Goal: Communication & Community: Answer question/provide support

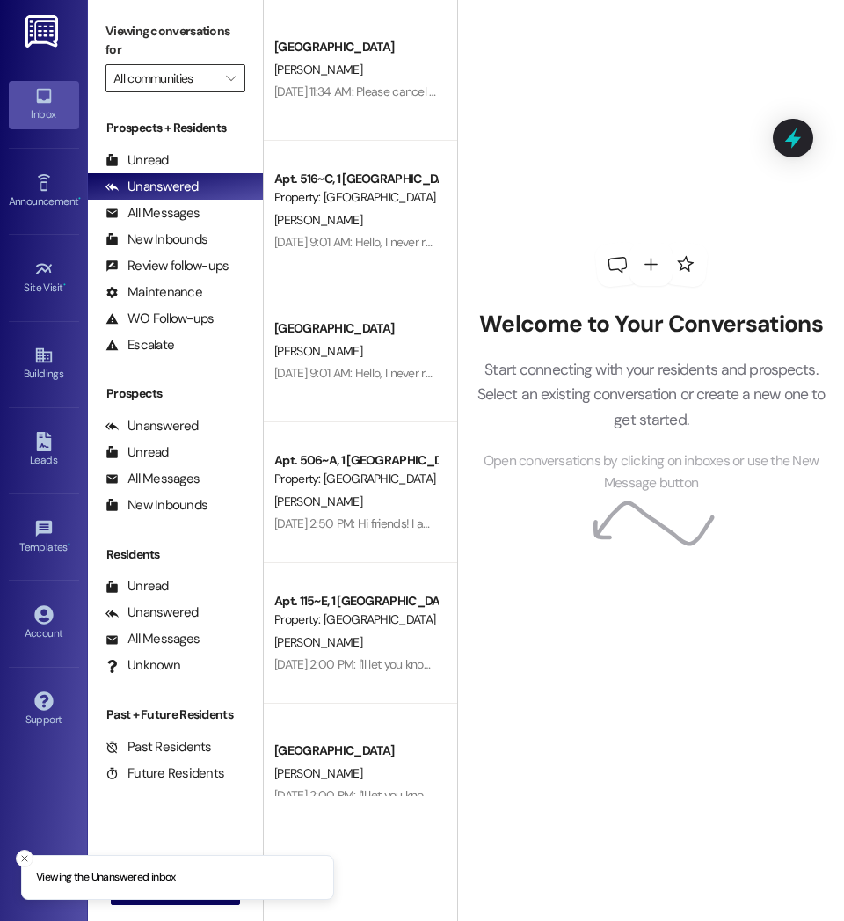
click at [173, 80] on input "All communities" at bounding box center [165, 78] width 104 height 28
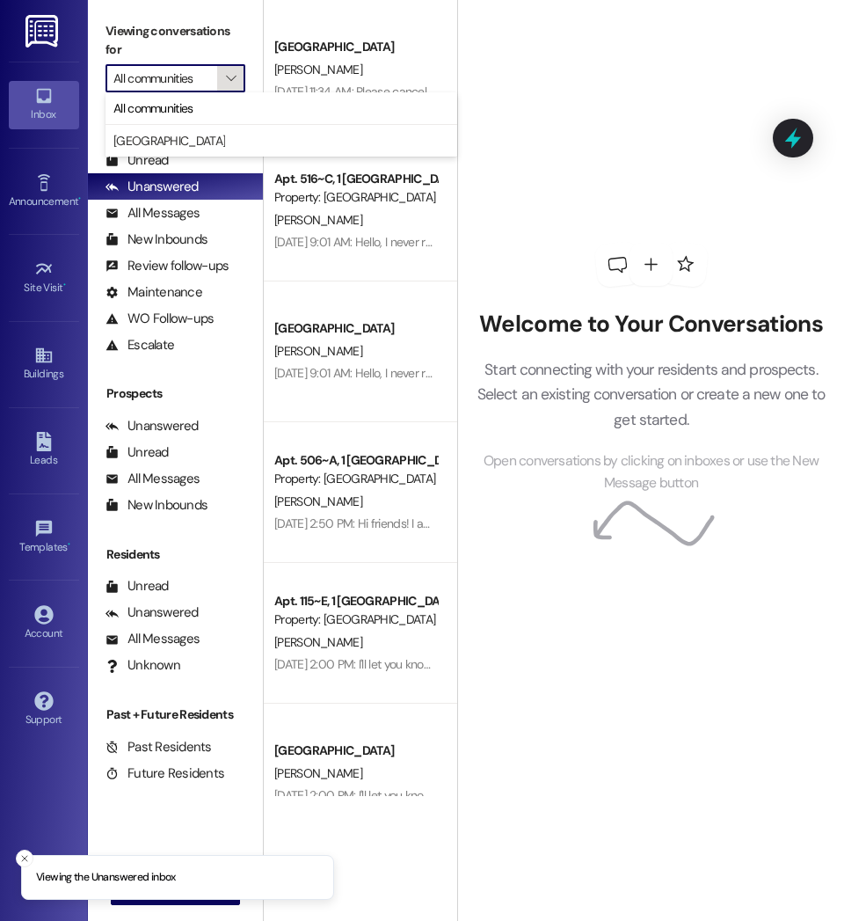
click at [232, 76] on icon "" at bounding box center [231, 78] width 10 height 14
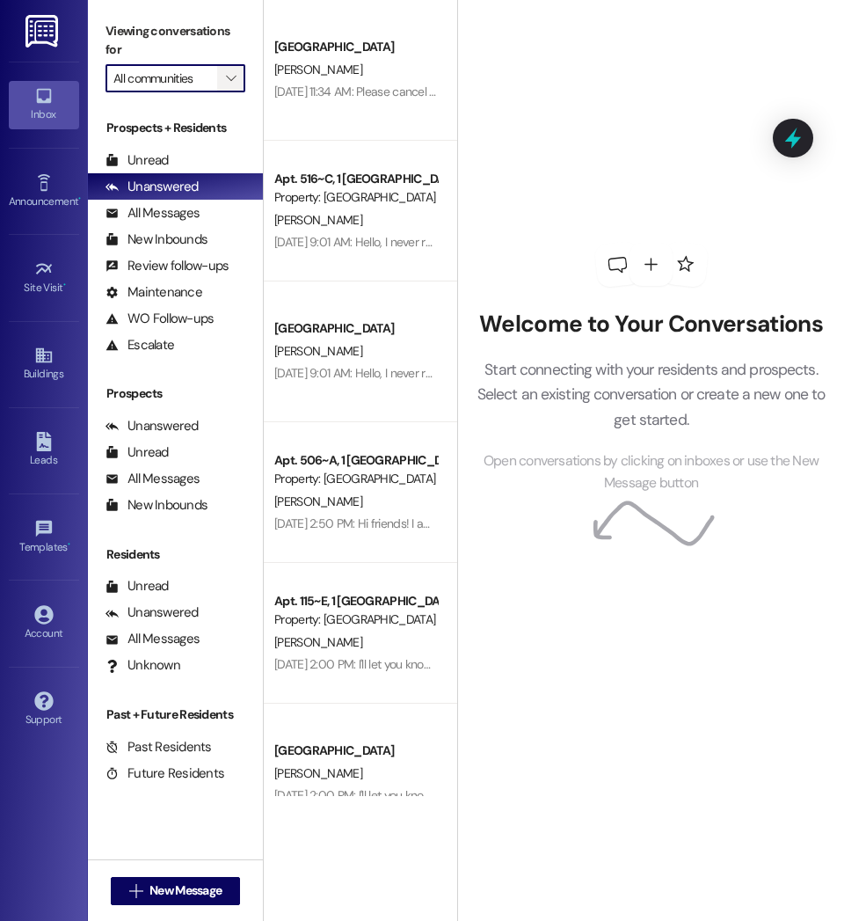
click at [232, 76] on icon "" at bounding box center [231, 78] width 10 height 14
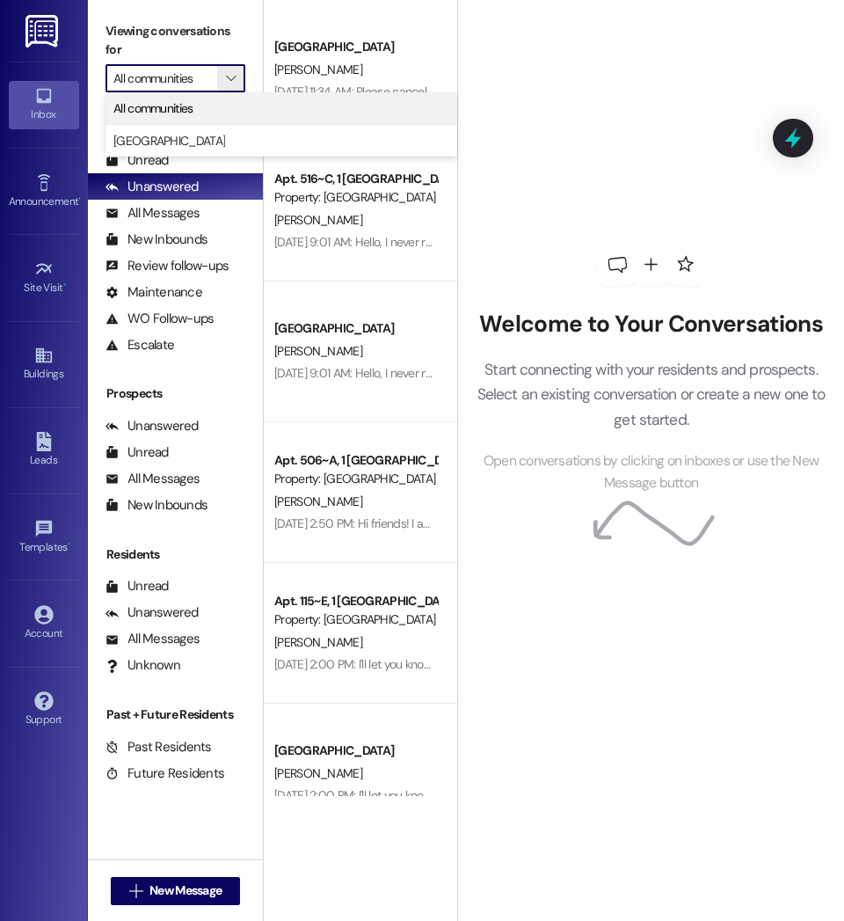
click at [211, 101] on span "All communities" at bounding box center [281, 108] width 336 height 18
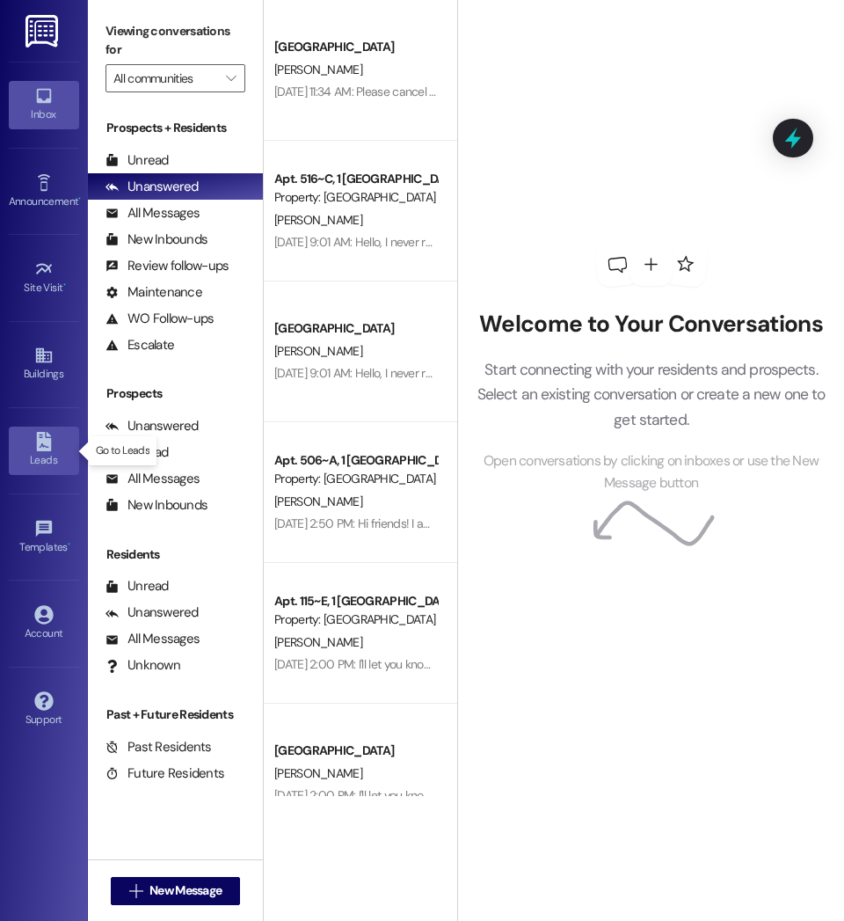
click at [43, 441] on icon at bounding box center [43, 441] width 15 height 19
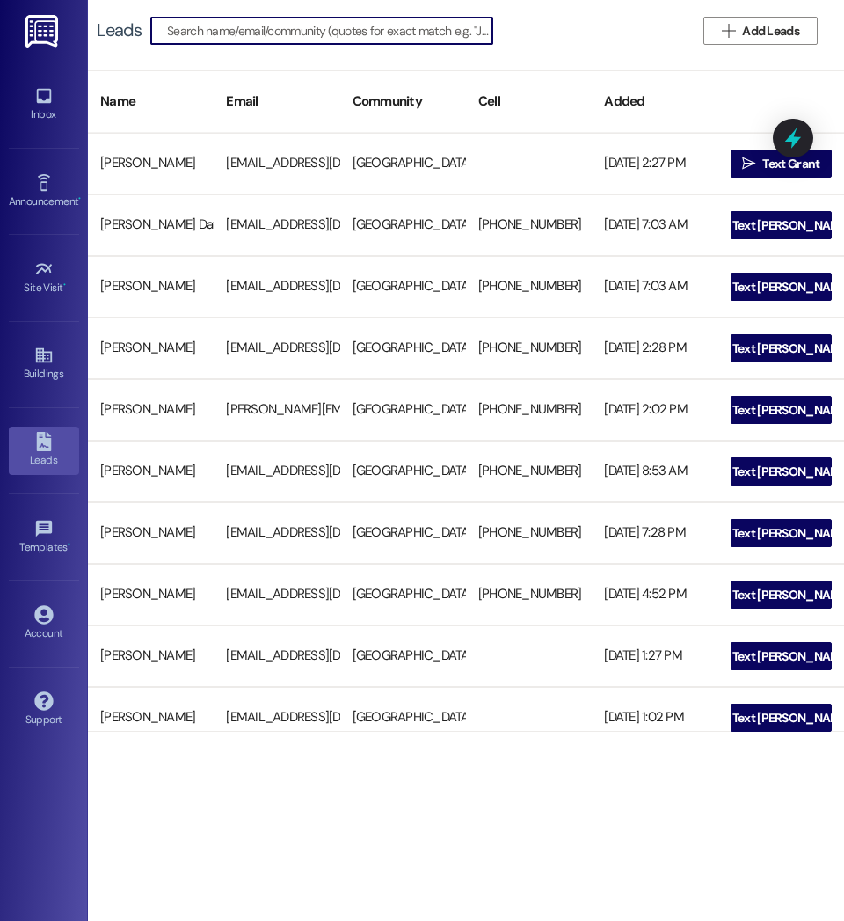
click at [432, 38] on input at bounding box center [329, 30] width 325 height 25
click at [47, 115] on div "Inbox" at bounding box center [44, 115] width 88 height 18
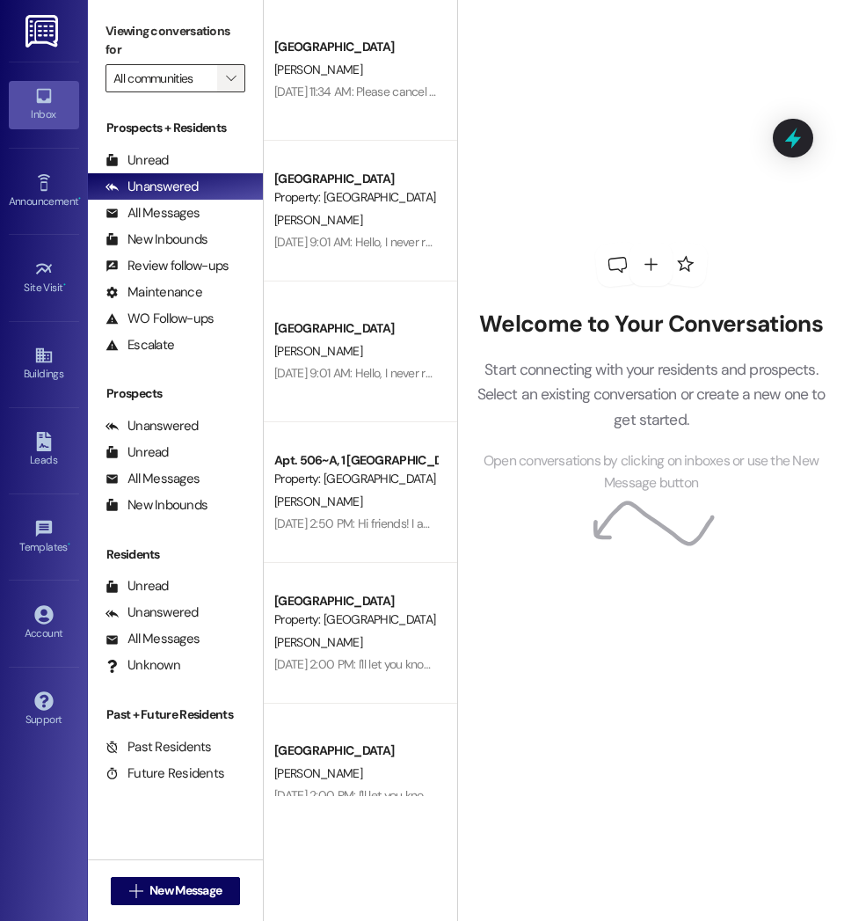
click at [234, 85] on span "" at bounding box center [230, 78] width 17 height 28
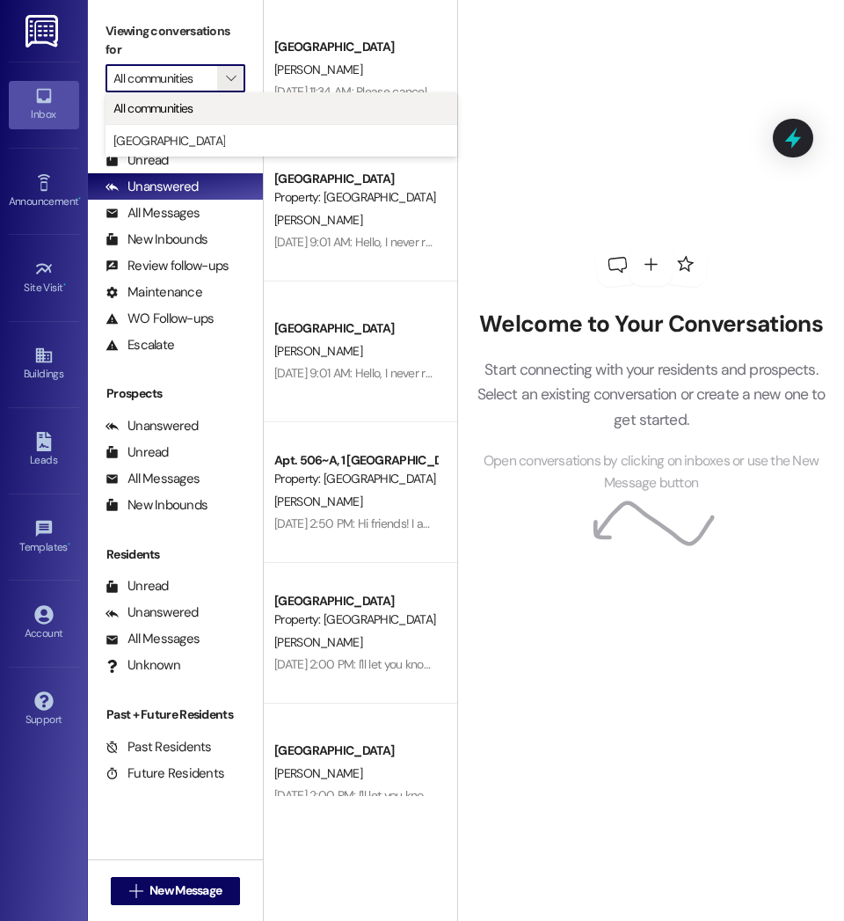
click at [234, 106] on span "All communities" at bounding box center [281, 108] width 336 height 18
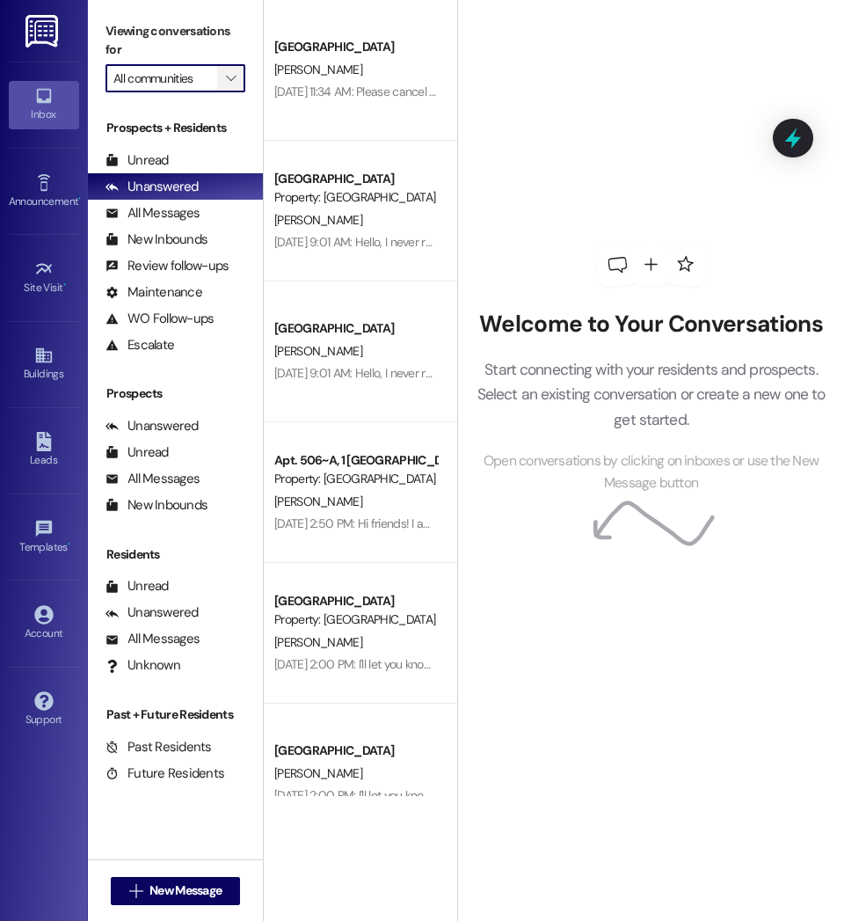
click at [227, 80] on icon "" at bounding box center [231, 78] width 10 height 14
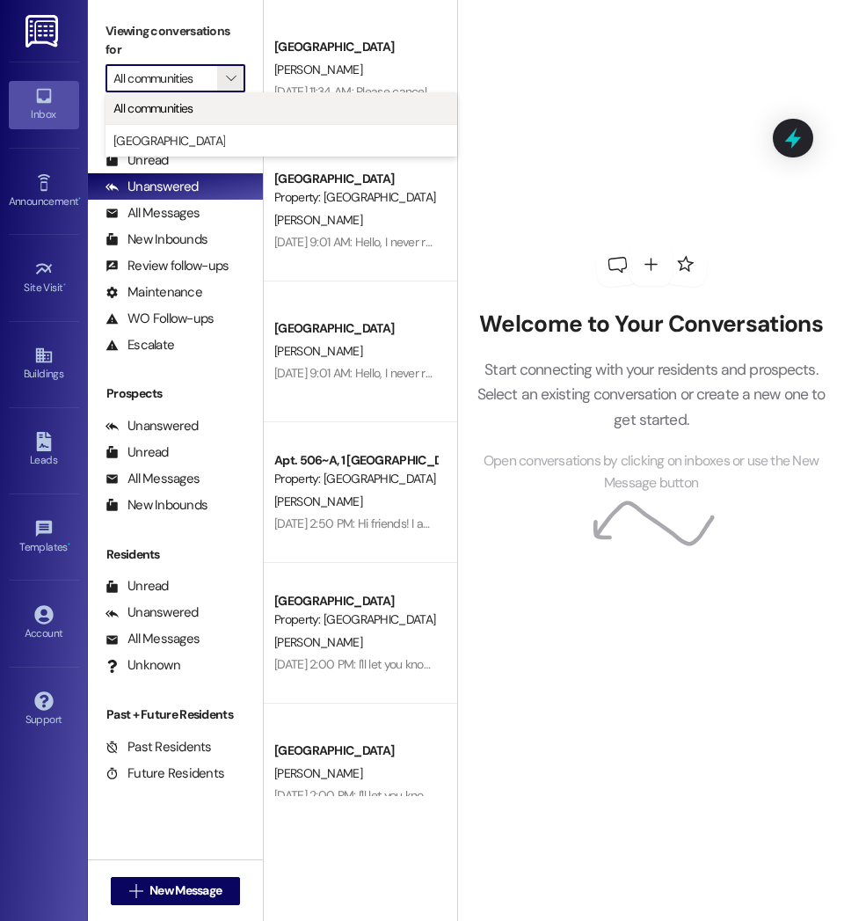
click at [198, 114] on span "All communities" at bounding box center [281, 108] width 336 height 18
